Goal: Task Accomplishment & Management: Use online tool/utility

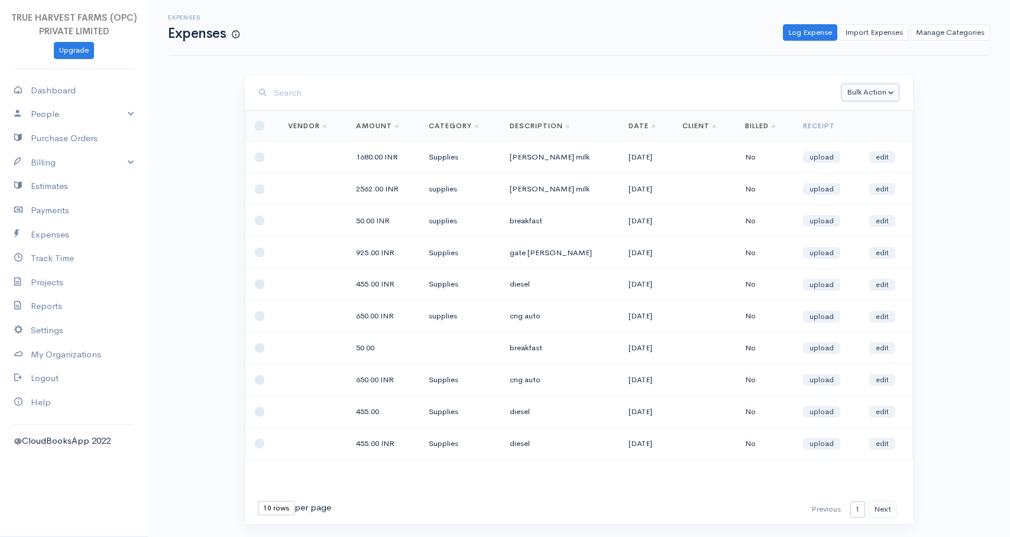
click at [871, 90] on button "Bulk Action" at bounding box center [869, 92] width 57 height 17
click at [927, 78] on div "Bulk Action Delete Convert to Invoice Loading ... First Previous 1 2 3 4 Next L…" at bounding box center [578, 321] width 709 height 494
click at [861, 92] on button "Bulk Action" at bounding box center [869, 92] width 57 height 17
click at [868, 73] on div "Expenses Expenses Log Expense Import Expenses Manage Categories Action New Expe…" at bounding box center [579, 284] width 862 height 569
click at [868, 89] on button "Bulk Action" at bounding box center [869, 92] width 57 height 17
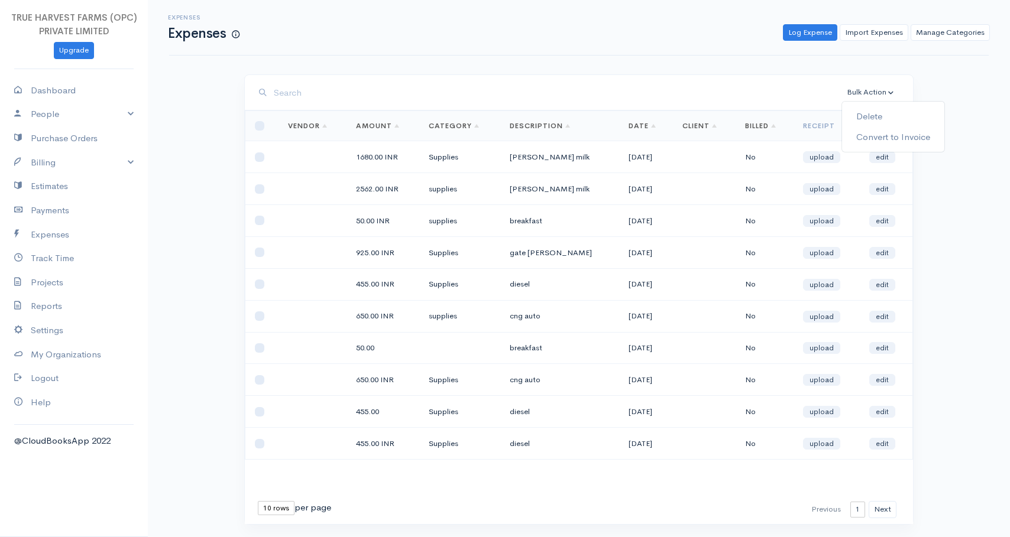
click at [924, 81] on div "Bulk Action Delete Convert to Invoice Loading ... First Previous 1 2 3 4 Next L…" at bounding box center [578, 321] width 709 height 494
